Goal: Check status

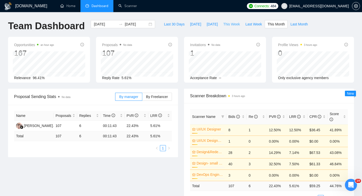
click at [232, 25] on span "This Week" at bounding box center [231, 24] width 17 height 6
type input "[DATE]"
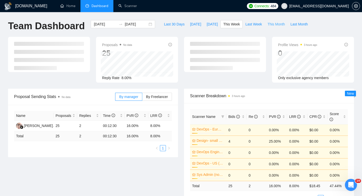
click at [272, 25] on span "This Month" at bounding box center [275, 24] width 17 height 6
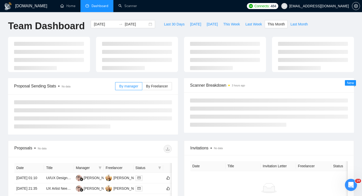
type input "[DATE]"
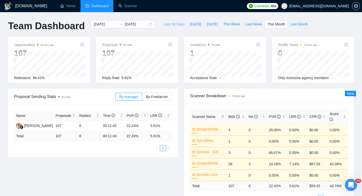
click at [173, 26] on span "Last 30 Days" at bounding box center [174, 24] width 21 height 6
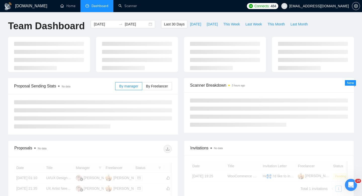
type input "[DATE]"
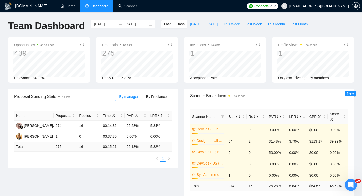
click at [232, 22] on span "This Week" at bounding box center [231, 24] width 17 height 6
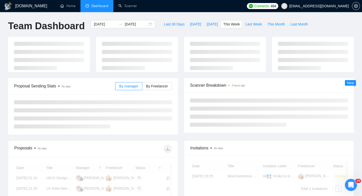
type input "[DATE]"
